Goal: Book appointment/travel/reservation

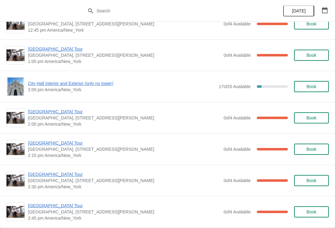
scroll to position [457, 0]
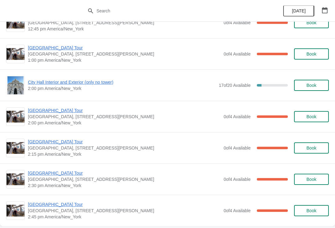
click at [56, 108] on span "[GEOGRAPHIC_DATA] Tour" at bounding box center [124, 110] width 192 height 6
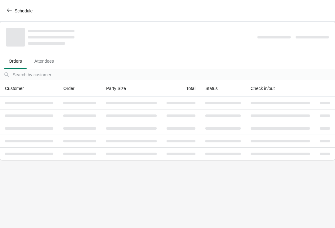
scroll to position [0, 0]
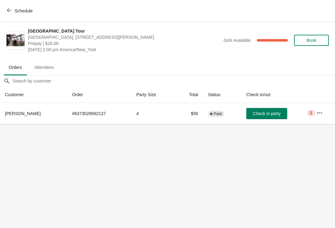
click at [11, 11] on icon "button" at bounding box center [9, 10] width 5 height 5
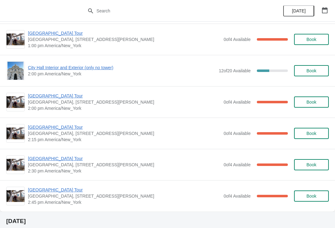
scroll to position [473, 0]
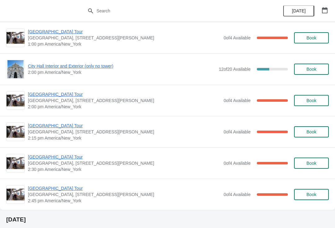
click at [73, 61] on div "City Hall Interior and Exterior (only no tower) 2:00 pm America/New_York 12 of …" at bounding box center [167, 69] width 322 height 19
click at [100, 65] on span "City Hall Interior and Exterior (only no tower)" at bounding box center [121, 66] width 187 height 6
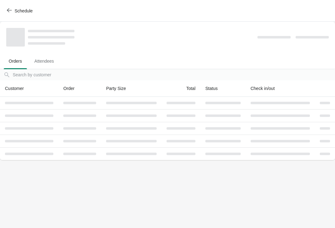
scroll to position [0, 0]
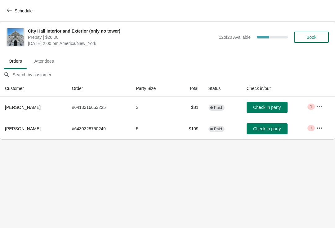
click at [9, 7] on button "Schedule" at bounding box center [20, 10] width 34 height 11
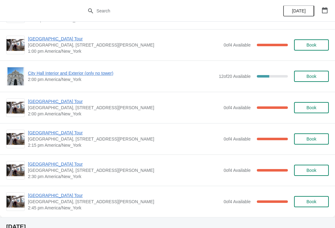
scroll to position [467, 0]
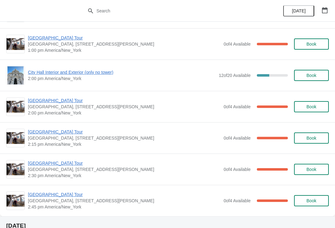
click at [53, 71] on span "City Hall Interior and Exterior (only no tower)" at bounding box center [121, 72] width 187 height 6
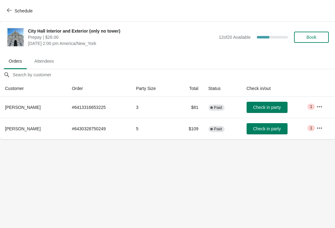
scroll to position [0, 0]
click at [9, 7] on button "Schedule" at bounding box center [20, 10] width 34 height 11
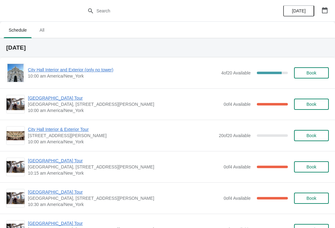
click at [67, 100] on span "[GEOGRAPHIC_DATA] Tour" at bounding box center [124, 98] width 192 height 6
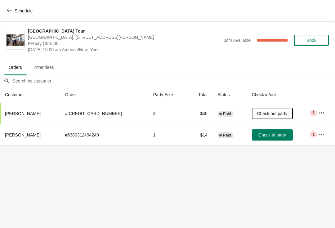
click at [11, 10] on icon "button" at bounding box center [9, 10] width 5 height 5
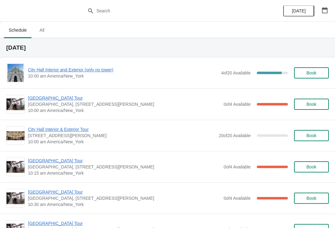
click at [103, 72] on span "City Hall Interior and Exterior (only no tower)" at bounding box center [123, 70] width 190 height 6
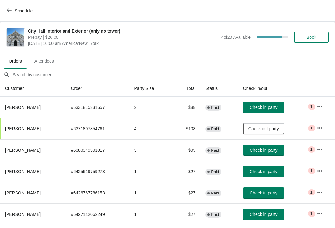
click at [8, 16] on button "Schedule" at bounding box center [20, 10] width 34 height 11
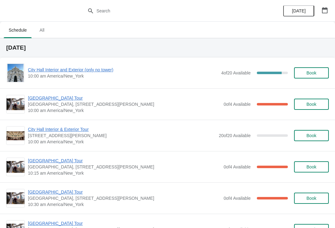
click at [106, 72] on span "City Hall Interior and Exterior (only no tower)" at bounding box center [123, 70] width 190 height 6
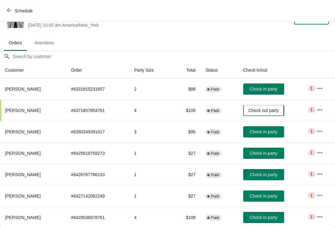
scroll to position [18, 0]
click at [13, 9] on span "Schedule" at bounding box center [20, 11] width 24 height 6
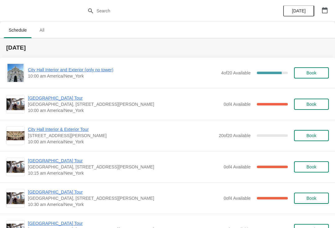
scroll to position [0, 0]
click at [116, 69] on span "City Hall Interior and Exterior (only no tower)" at bounding box center [123, 70] width 190 height 6
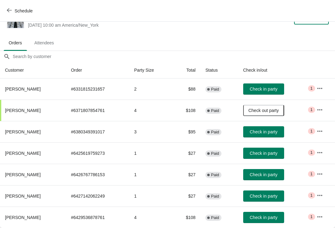
scroll to position [18, 0]
click at [267, 175] on span "Check in party" at bounding box center [263, 174] width 28 height 5
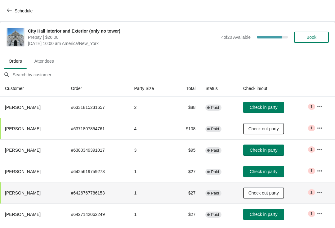
scroll to position [0, 0]
click at [11, 11] on icon "button" at bounding box center [9, 10] width 5 height 5
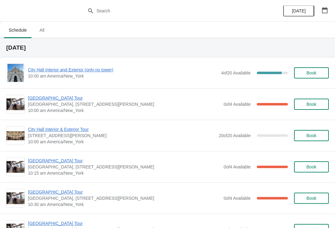
click at [46, 72] on span "City Hall Interior and Exterior (only no tower)" at bounding box center [123, 70] width 190 height 6
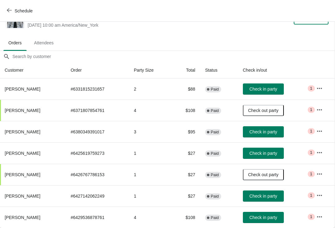
scroll to position [18, 0]
click at [254, 214] on button "Check in party" at bounding box center [263, 217] width 41 height 11
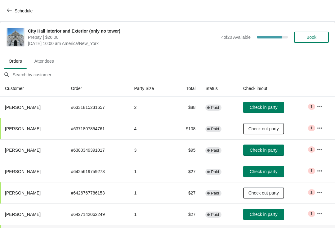
scroll to position [0, 0]
click at [314, 36] on span "Book" at bounding box center [311, 37] width 10 height 5
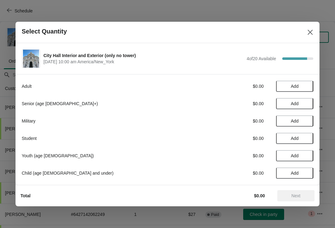
click at [299, 87] on span "Add" at bounding box center [294, 86] width 26 height 5
click at [298, 198] on span "Next" at bounding box center [295, 195] width 9 height 5
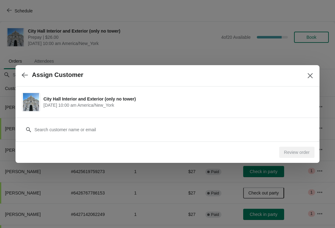
click at [25, 76] on icon "button" at bounding box center [25, 75] width 6 height 6
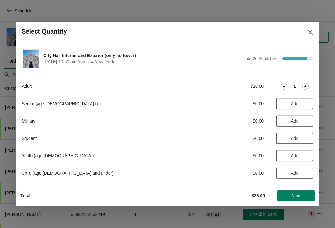
click at [282, 86] on icon at bounding box center [283, 86] width 7 height 7
click at [299, 121] on span "Add" at bounding box center [294, 120] width 26 height 5
click at [298, 196] on span "Next" at bounding box center [295, 195] width 9 height 5
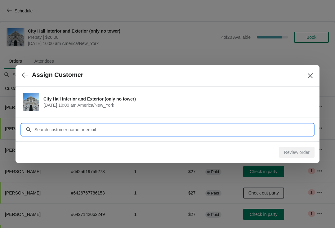
click at [234, 130] on input "Customer" at bounding box center [173, 129] width 279 height 11
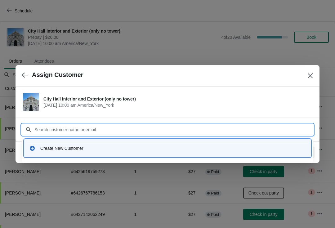
click at [83, 153] on div "Create New Customer" at bounding box center [167, 148] width 281 height 13
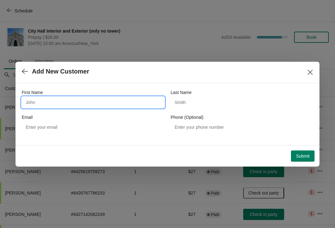
click at [85, 100] on input "First Name" at bounding box center [93, 102] width 143 height 11
type input "[PERSON_NAME]"
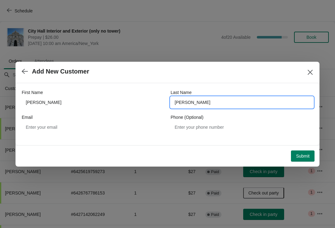
type input "[PERSON_NAME]"
click at [298, 157] on span "Submit" at bounding box center [303, 155] width 14 height 5
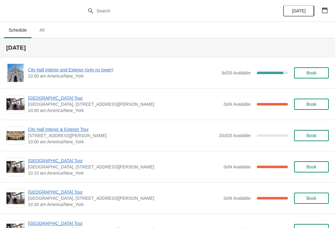
click at [61, 96] on span "[GEOGRAPHIC_DATA] Tour" at bounding box center [124, 98] width 192 height 6
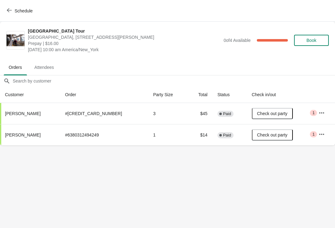
click at [3, 8] on button "Schedule" at bounding box center [20, 10] width 34 height 11
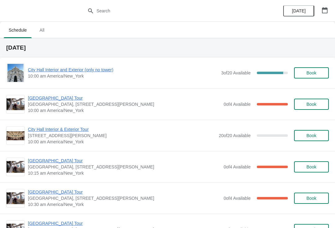
click at [50, 161] on span "[GEOGRAPHIC_DATA] Tour" at bounding box center [124, 160] width 192 height 6
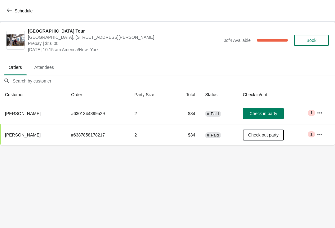
click at [266, 115] on span "Check in party" at bounding box center [263, 113] width 28 height 5
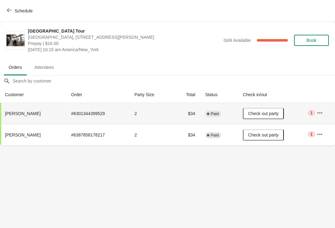
click at [3, 10] on button "Schedule" at bounding box center [20, 10] width 34 height 11
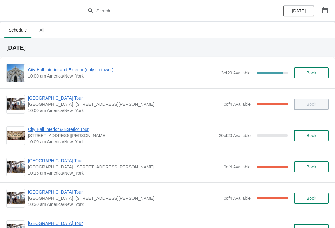
click at [69, 68] on span "City Hall Interior and Exterior (only no tower)" at bounding box center [123, 70] width 190 height 6
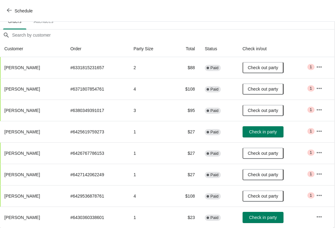
scroll to position [40, 0]
click at [319, 129] on icon "button" at bounding box center [319, 131] width 6 height 6
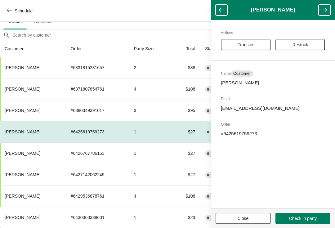
click at [239, 40] on button "Transfer" at bounding box center [246, 44] width 50 height 11
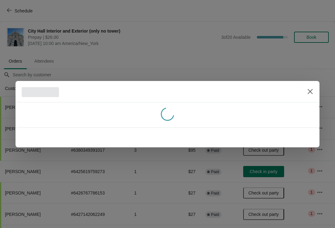
scroll to position [40, 0]
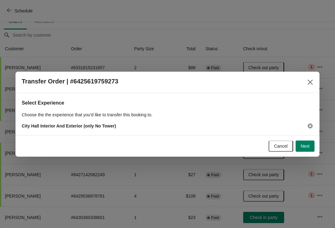
click at [302, 143] on span "Next" at bounding box center [304, 145] width 9 height 5
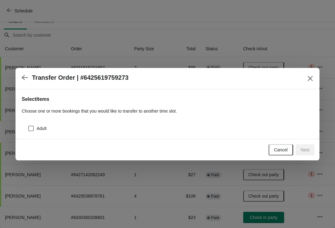
click at [26, 129] on div "Adult" at bounding box center [167, 126] width 291 height 14
click at [32, 128] on span at bounding box center [31, 129] width 6 height 6
click at [29, 126] on input "Adult" at bounding box center [28, 126] width 0 height 0
checkbox input "true"
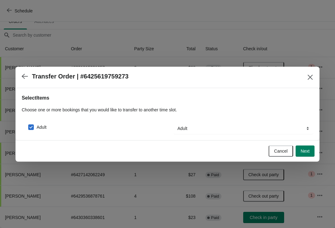
click at [311, 148] on button "Next" at bounding box center [304, 150] width 19 height 11
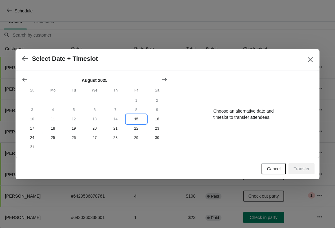
click at [140, 118] on button "15" at bounding box center [136, 118] width 21 height 9
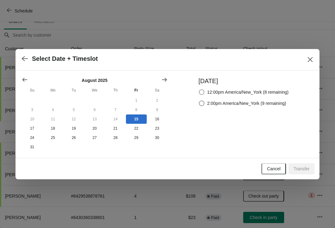
click at [198, 88] on label "12:00pm America/New_York (8 remaining)" at bounding box center [243, 92] width 90 height 9
click at [199, 89] on input "12:00pm America/New_York (8 remaining)" at bounding box center [199, 89] width 0 height 0
radio input "true"
click at [302, 169] on span "Transfer" at bounding box center [301, 168] width 16 height 5
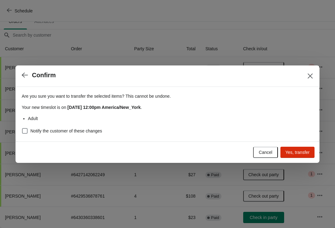
click at [294, 151] on span "Yes, transfer" at bounding box center [297, 152] width 24 height 5
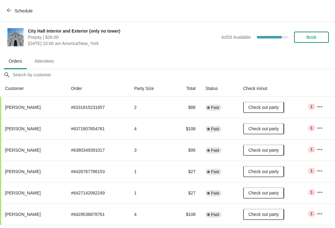
scroll to position [18, 0]
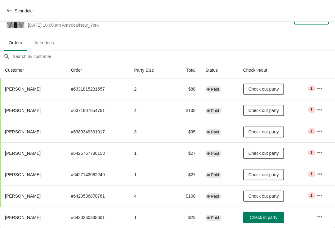
click at [11, 7] on button "Schedule" at bounding box center [20, 10] width 34 height 11
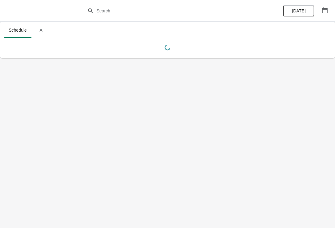
scroll to position [0, 0]
